Goal: Information Seeking & Learning: Learn about a topic

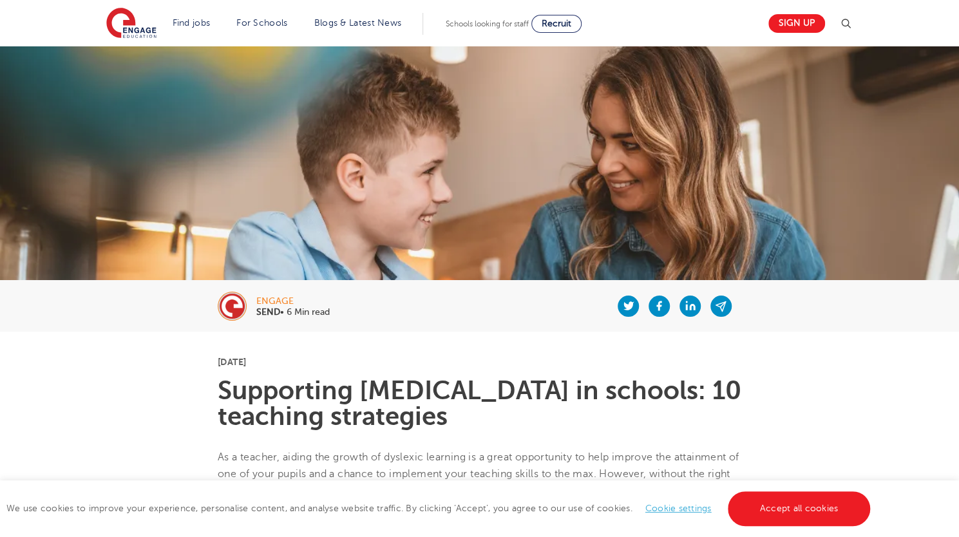
scroll to position [24, 0]
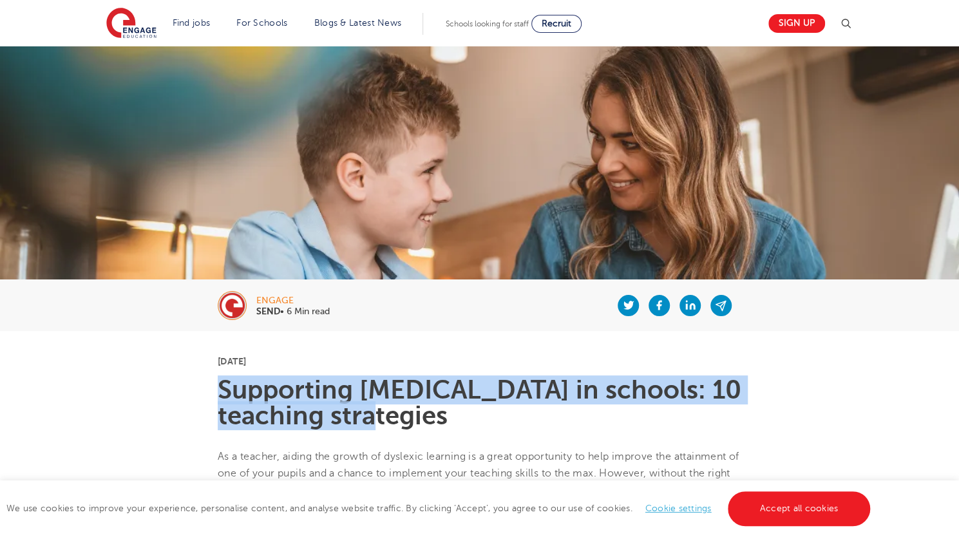
drag, startPoint x: 340, startPoint y: 419, endPoint x: 211, endPoint y: 388, distance: 132.3
copy h1 "Supporting [MEDICAL_DATA] in schools: 10 teaching strategies"
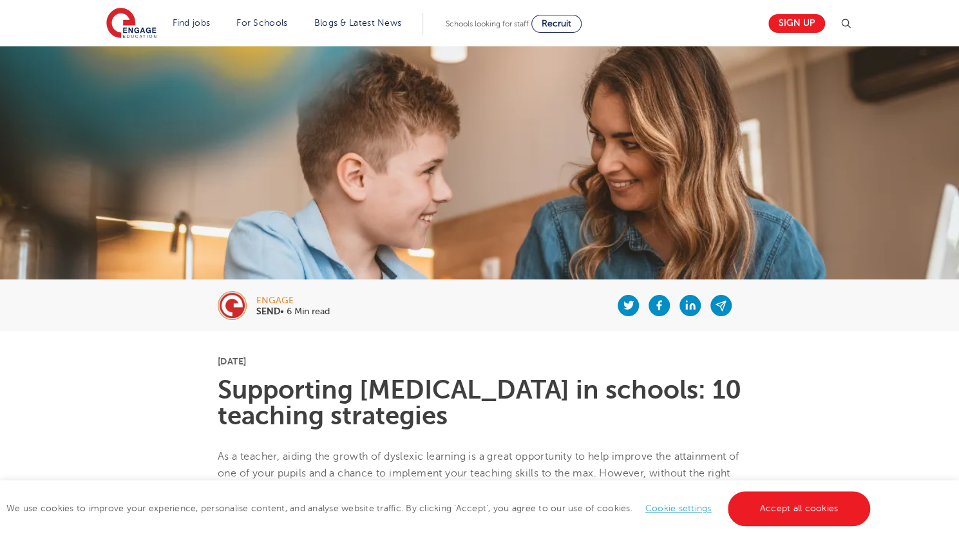
click at [564, 451] on span "As a teacher, aiding the growth of dyslexic learning is a great opportunity to …" at bounding box center [479, 482] width 522 height 62
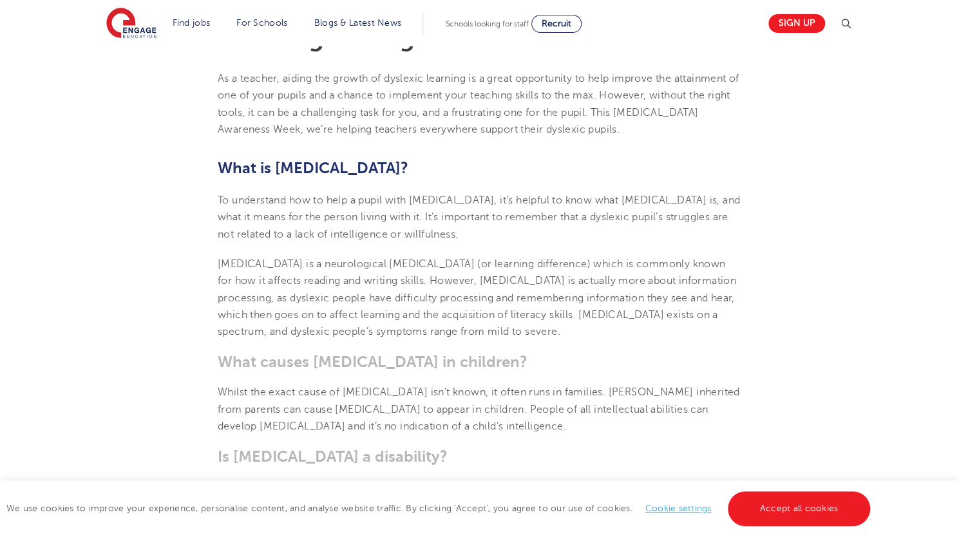
scroll to position [408, 0]
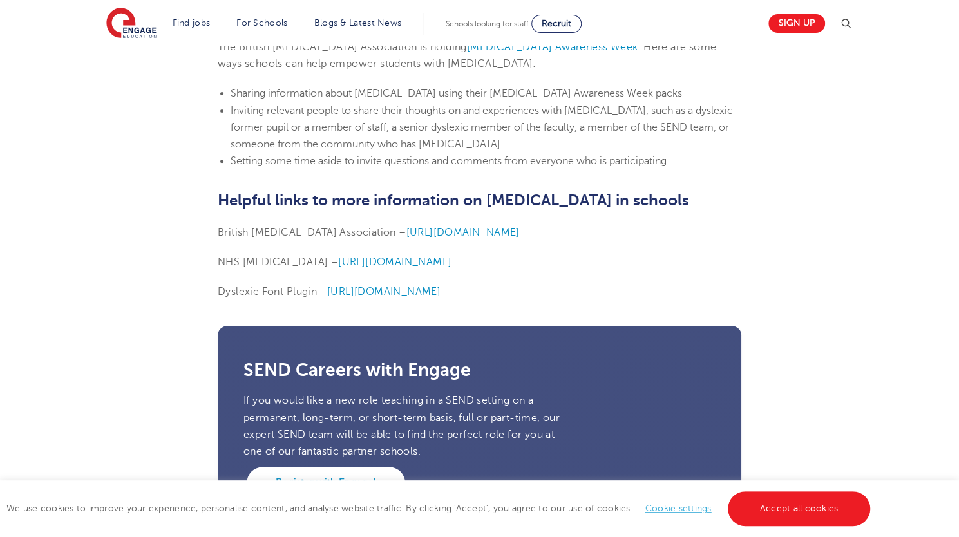
scroll to position [3099, 0]
